Goal: Task Accomplishment & Management: Manage account settings

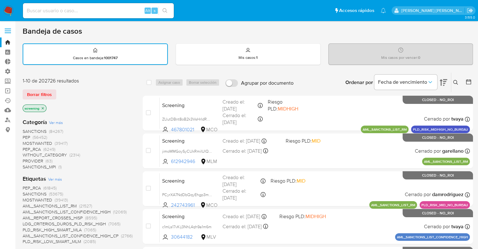
click at [92, 109] on div "screening" at bounding box center [73, 108] width 101 height 9
click at [350, 9] on ul "Pausado Ver notificaciones Alt s Accesos rápidos Presiona las siguientes teclas…" at bounding box center [205, 11] width 370 height 16
click at [60, 89] on div "Borrar filtros" at bounding box center [73, 94] width 101 height 10
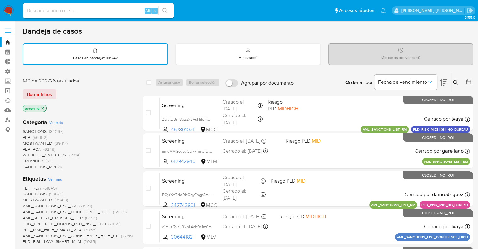
scroll to position [218, 0]
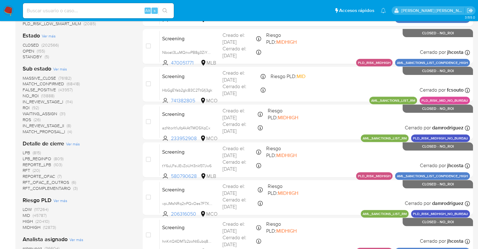
click at [28, 50] on span "OPEN" at bounding box center [29, 51] width 12 height 6
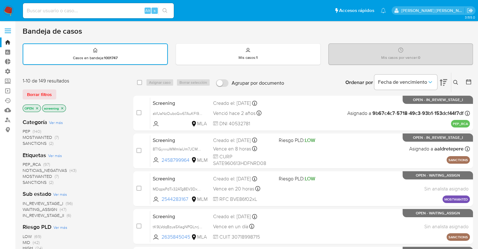
click at [23, 180] on span "SANCTIONS" at bounding box center [35, 182] width 24 height 6
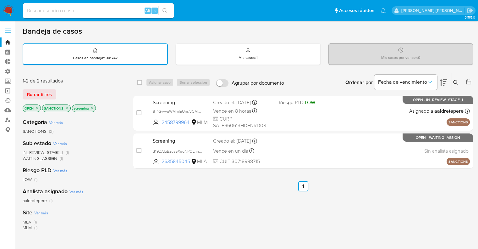
click at [66, 107] on icon "close-filter" at bounding box center [67, 108] width 2 height 2
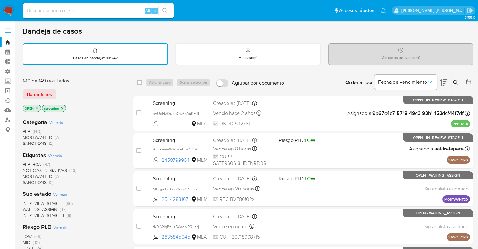
click at [38, 108] on icon "close-filter" at bounding box center [37, 108] width 2 height 2
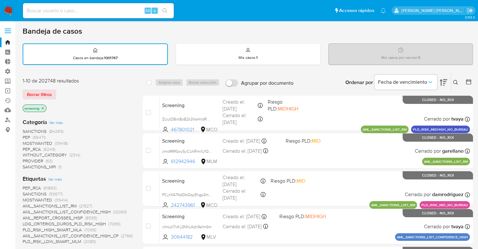
click at [423, 31] on div "Bandeja de casos" at bounding box center [248, 30] width 451 height 9
click at [52, 122] on span "Ver más" at bounding box center [56, 123] width 14 height 6
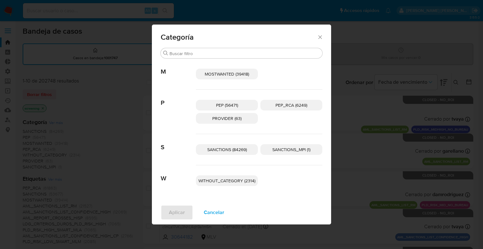
click at [204, 214] on span "Cancelar" at bounding box center [214, 212] width 20 height 14
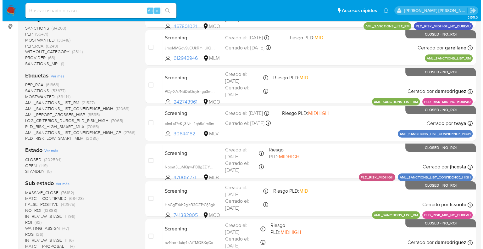
scroll to position [91, 0]
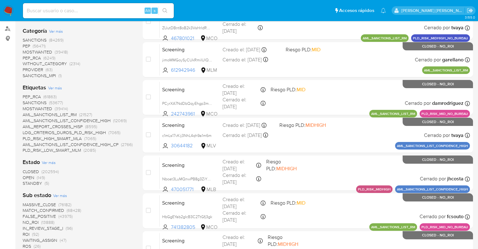
click at [50, 87] on span "Ver más" at bounding box center [55, 88] width 14 height 6
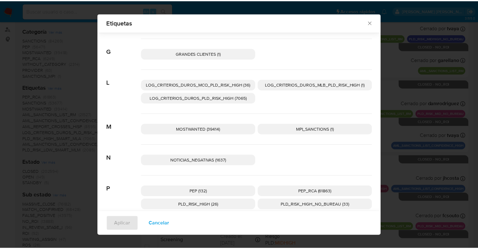
scroll to position [149, 0]
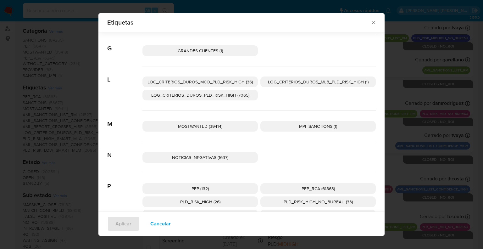
click at [373, 22] on icon "Cerrar" at bounding box center [373, 22] width 6 height 6
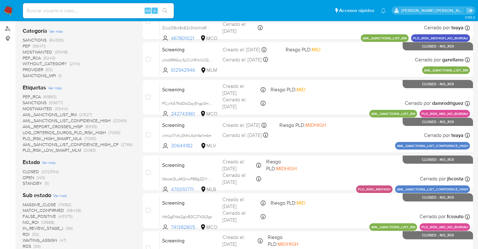
scroll to position [0, 0]
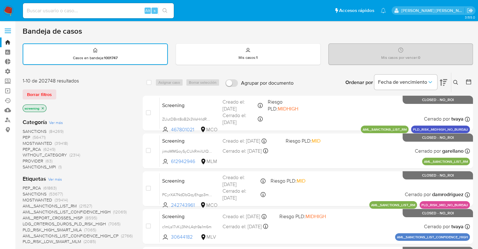
click at [69, 97] on div "Borrar filtros" at bounding box center [73, 94] width 101 height 10
click at [186, 9] on ul "Pausado Ver notificaciones Alt s Accesos rápidos Presiona las siguientes teclas…" at bounding box center [205, 11] width 370 height 16
click at [60, 90] on div "Borrar filtros" at bounding box center [73, 94] width 101 height 10
click at [338, 3] on ul "Pausado Ver notificaciones Alt s Accesos rápidos Presiona las siguientes teclas…" at bounding box center [205, 11] width 370 height 16
click at [328, 15] on ul "Pausado Ver notificaciones Alt s Accesos rápidos Presiona las siguientes teclas…" at bounding box center [205, 11] width 370 height 16
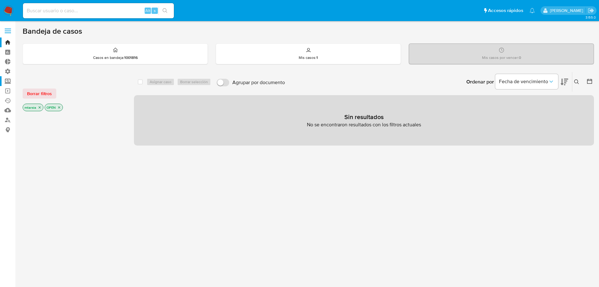
click at [12, 78] on label "Screening" at bounding box center [37, 81] width 75 height 10
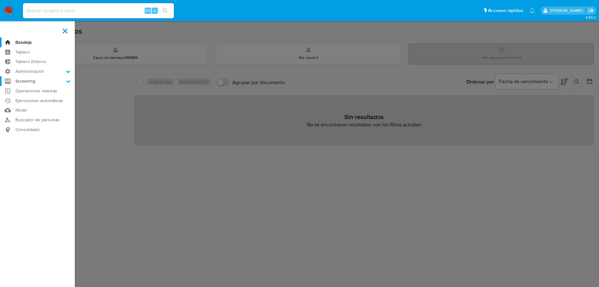
click at [0, 0] on input "Screening" at bounding box center [0, 0] width 0 height 0
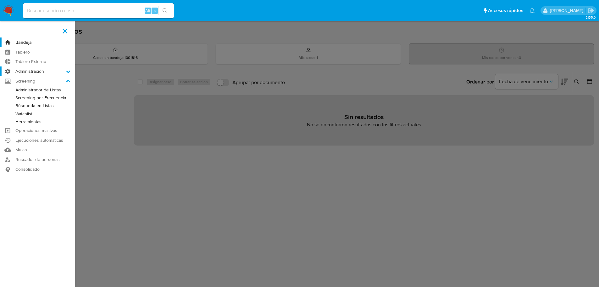
click at [61, 72] on label "Administración" at bounding box center [37, 71] width 75 height 10
click at [0, 0] on input "Administración" at bounding box center [0, 0] width 0 height 0
click at [23, 110] on link "Configuración de Casos" at bounding box center [37, 112] width 75 height 8
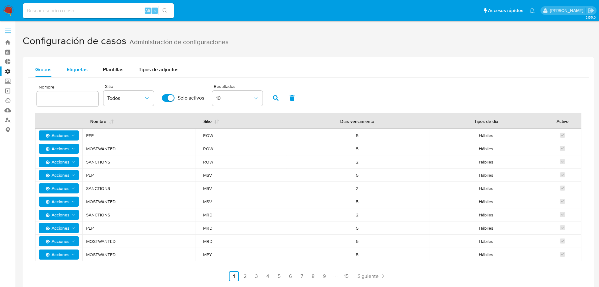
click at [68, 70] on span "Etiquetas" at bounding box center [77, 69] width 21 height 7
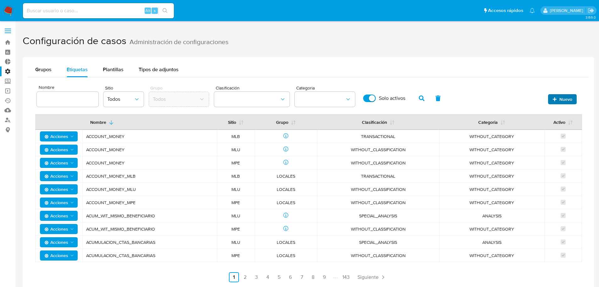
click at [558, 95] on span "Nuevo" at bounding box center [563, 99] width 20 height 9
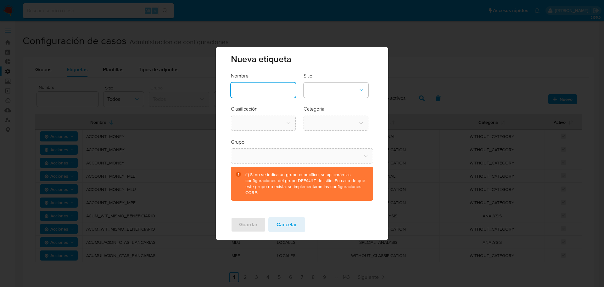
click at [285, 92] on input "text" at bounding box center [263, 90] width 65 height 8
click at [347, 93] on button "site-dropdown" at bounding box center [336, 89] width 65 height 15
click at [338, 119] on div "CBT" at bounding box center [333, 121] width 53 height 15
click at [260, 155] on button "group-dropdown" at bounding box center [302, 155] width 142 height 15
click at [273, 220] on button "Cancelar" at bounding box center [286, 224] width 37 height 15
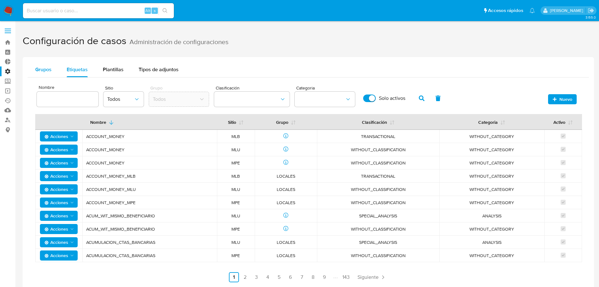
click at [47, 68] on span "Grupos" at bounding box center [43, 69] width 16 height 7
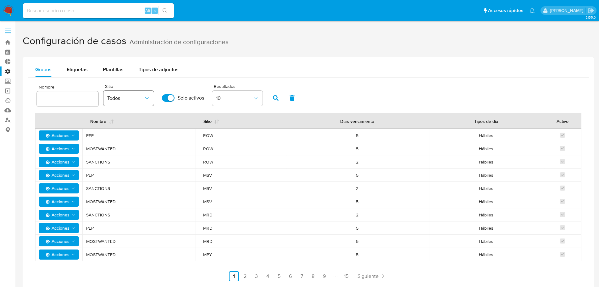
click at [138, 97] on span "Todos" at bounding box center [125, 98] width 36 height 6
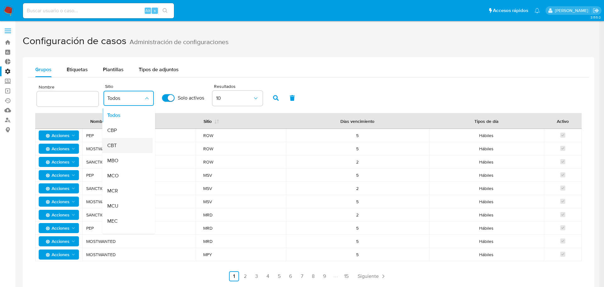
click at [131, 141] on div "CBT" at bounding box center [125, 145] width 36 height 15
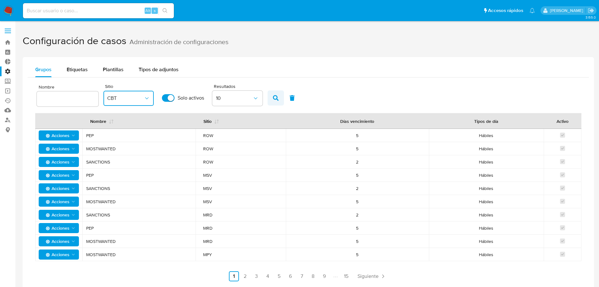
click at [275, 98] on icon "button" at bounding box center [276, 98] width 6 height 6
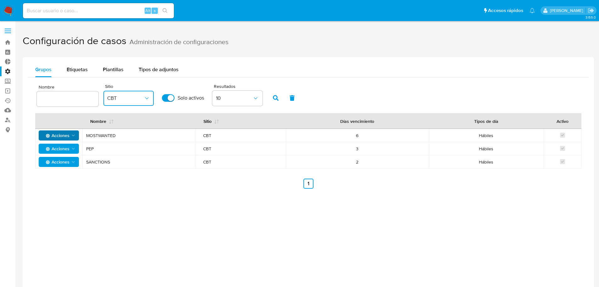
click at [77, 132] on button "Acciones" at bounding box center [59, 135] width 40 height 10
click at [186, 139] on td "MOSTWANTED" at bounding box center [138, 135] width 113 height 13
click at [91, 74] on button "Etiquetas" at bounding box center [77, 69] width 36 height 15
